Goal: Information Seeking & Learning: Learn about a topic

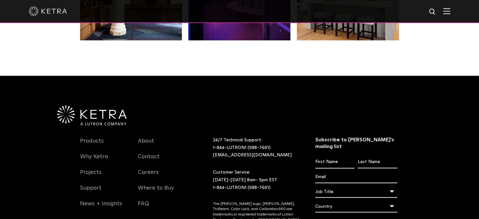
scroll to position [1341, 0]
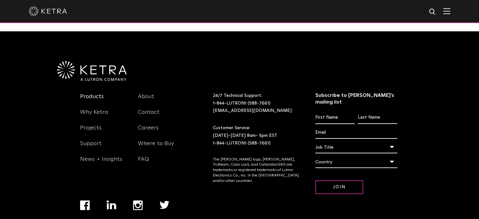
click at [84, 93] on link "Products" at bounding box center [92, 100] width 24 height 15
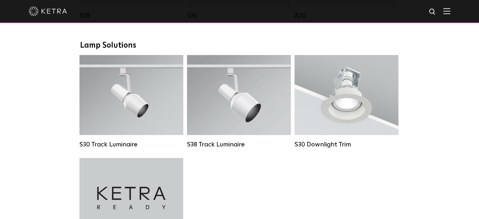
scroll to position [617, 0]
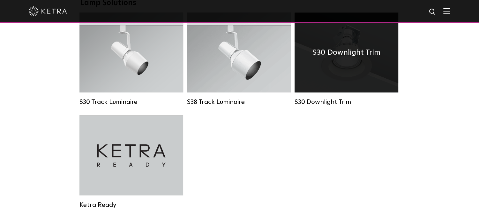
click at [358, 58] on h4 "S30 Downlight Trim" at bounding box center [346, 52] width 68 height 12
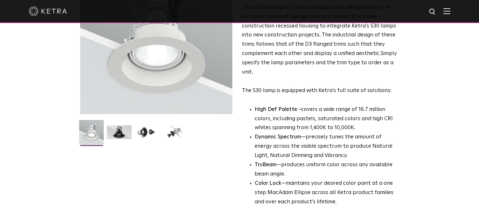
scroll to position [128, 0]
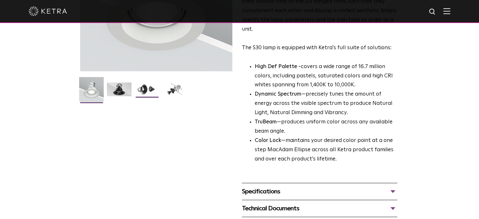
click at [144, 90] on img at bounding box center [147, 91] width 25 height 19
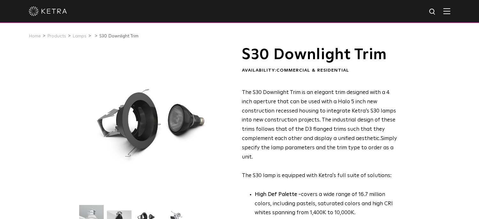
scroll to position [42, 0]
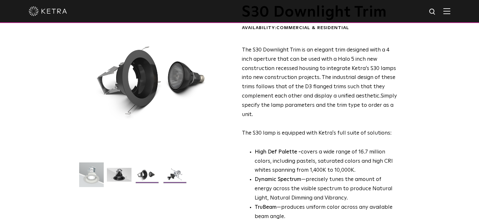
click at [175, 175] on img at bounding box center [174, 176] width 25 height 19
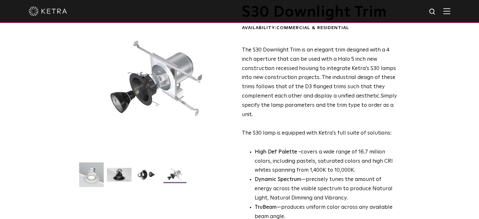
click at [174, 175] on img at bounding box center [174, 176] width 25 height 19
click at [143, 175] on img at bounding box center [147, 176] width 25 height 19
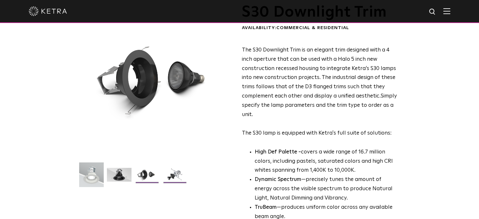
click at [174, 172] on img at bounding box center [174, 176] width 25 height 19
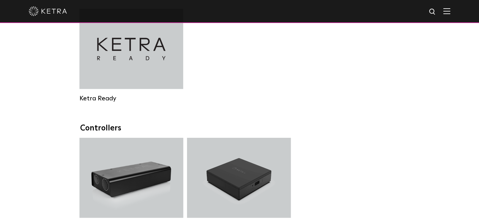
scroll to position [638, 0]
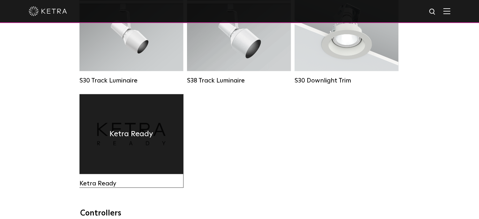
click at [137, 136] on h4 "Ketra Ready" at bounding box center [131, 134] width 44 height 12
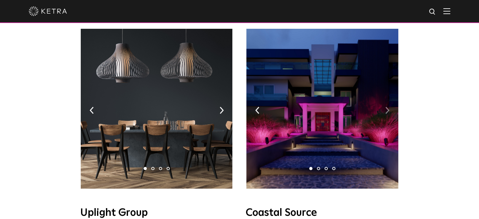
click at [388, 107] on img at bounding box center [387, 110] width 4 height 7
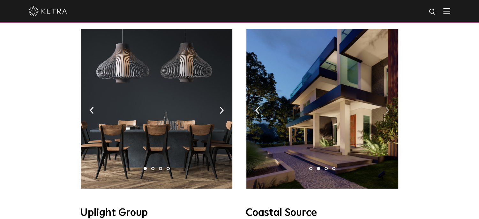
click at [388, 107] on img at bounding box center [387, 110] width 4 height 7
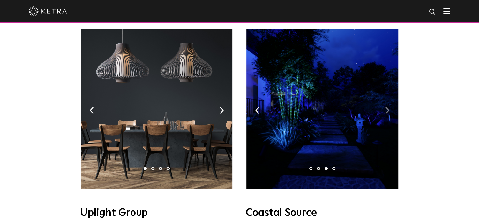
click at [388, 107] on img at bounding box center [387, 110] width 4 height 7
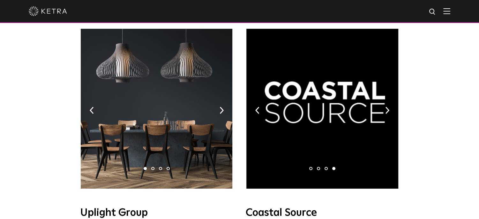
click at [253, 102] on img at bounding box center [322, 109] width 152 height 160
click at [256, 107] on img at bounding box center [257, 110] width 4 height 7
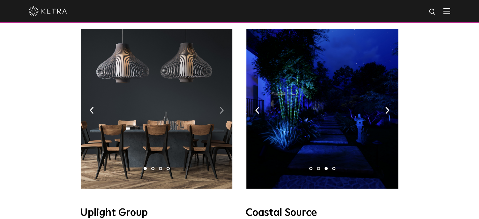
click at [221, 107] on img at bounding box center [221, 110] width 4 height 7
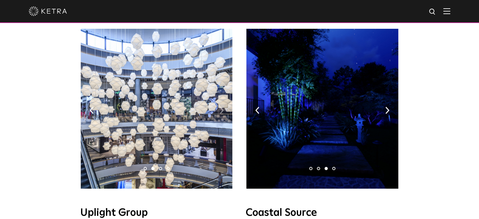
click at [221, 107] on img at bounding box center [221, 110] width 4 height 7
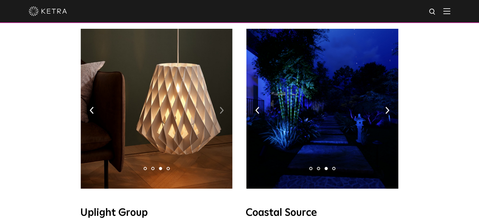
click at [221, 107] on img at bounding box center [221, 110] width 4 height 7
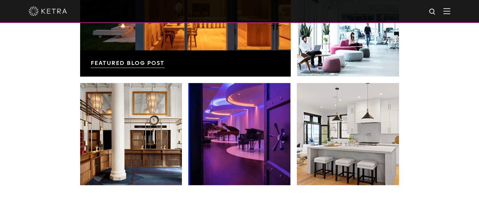
scroll to position [816, 0]
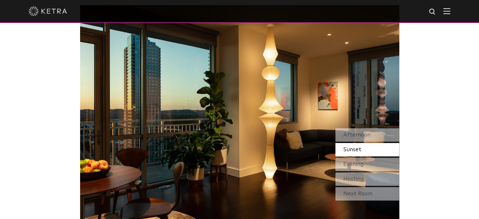
scroll to position [514, 0]
